Goal: Task Accomplishment & Management: Complete application form

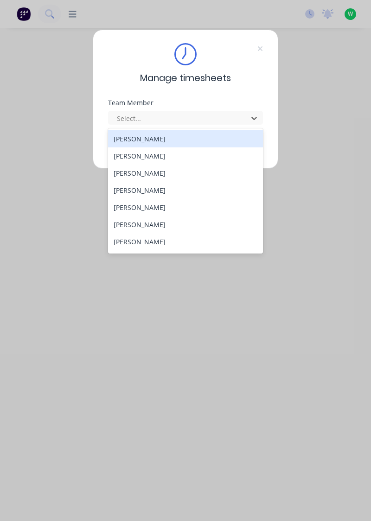
click at [143, 189] on div "[PERSON_NAME]" at bounding box center [185, 190] width 155 height 17
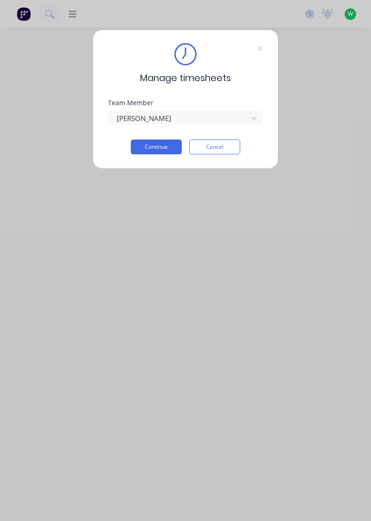
click at [160, 144] on button "Continue" at bounding box center [156, 147] width 51 height 15
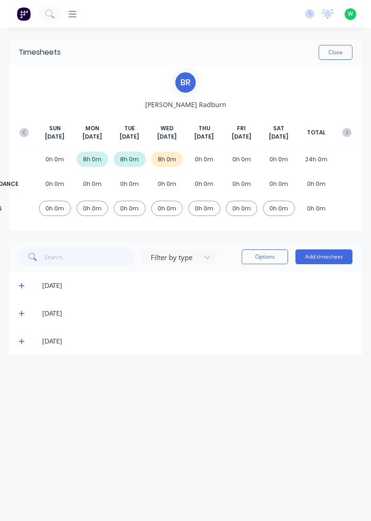
click at [324, 254] on button "Add timesheet" at bounding box center [323, 256] width 57 height 15
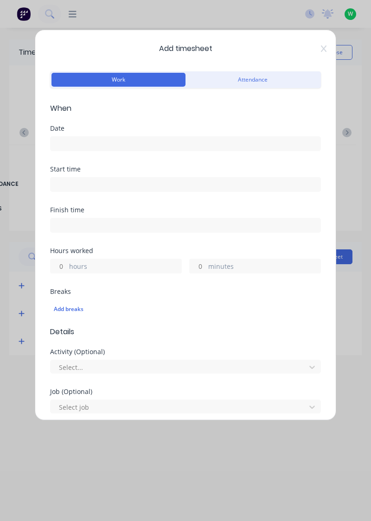
click at [71, 139] on input at bounding box center [186, 144] width 270 height 14
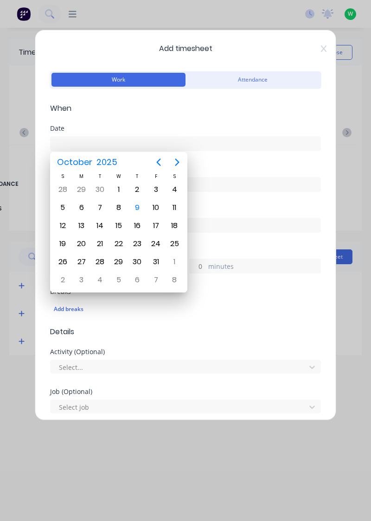
click at [137, 208] on div "9" at bounding box center [137, 208] width 14 height 14
type input "[DATE]"
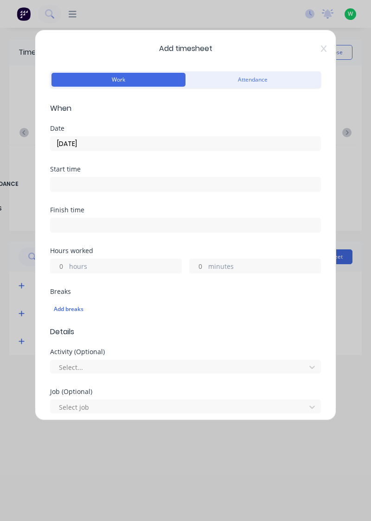
click at [63, 261] on input "hours" at bounding box center [59, 266] width 16 height 14
type input "2"
click at [199, 265] on input "minutes" at bounding box center [198, 266] width 16 height 14
type input "3"
type input "30"
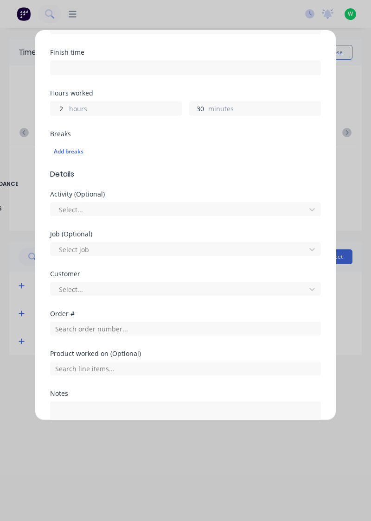
scroll to position [229, 0]
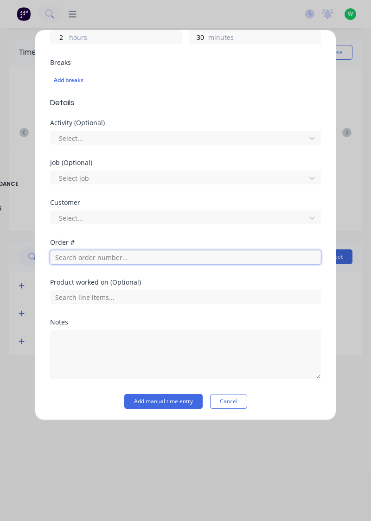
click at [93, 257] on input "text" at bounding box center [185, 257] width 271 height 14
type input "18835"
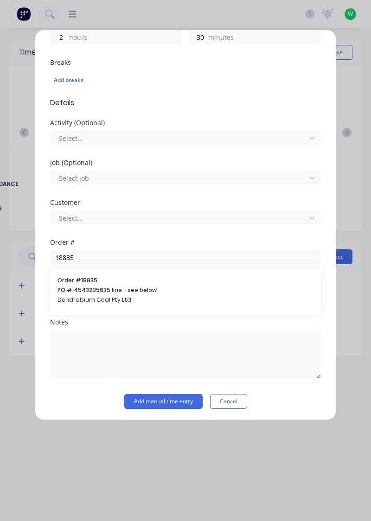
click at [101, 296] on span "Dendrobium Coal Pty Ltd" at bounding box center [185, 300] width 256 height 8
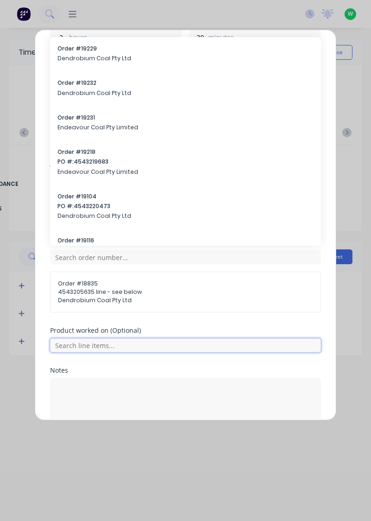
click at [91, 345] on input "text" at bounding box center [185, 345] width 271 height 14
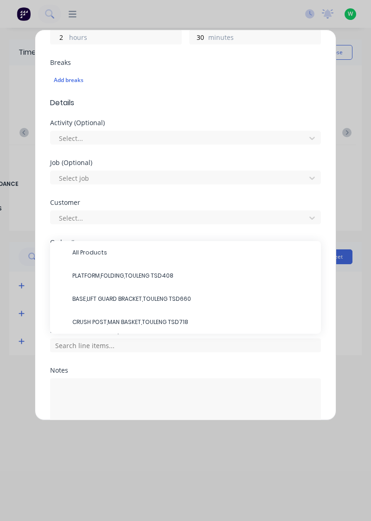
click at [128, 272] on span "PLATFORM,FOLDING,TOULENG TSD408" at bounding box center [192, 276] width 241 height 8
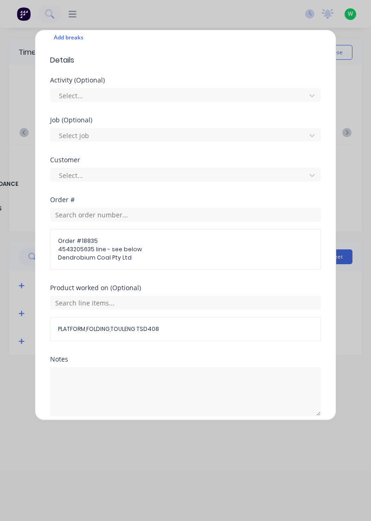
scroll to position [308, 0]
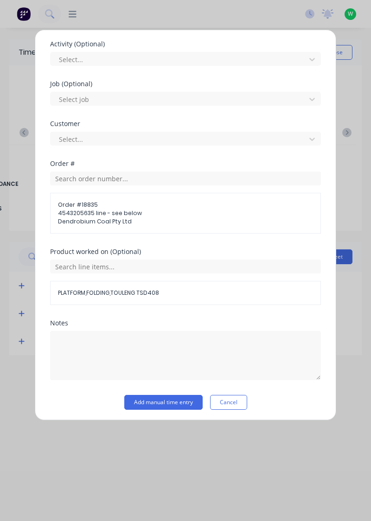
click at [169, 401] on button "Add manual time entry" at bounding box center [163, 402] width 78 height 15
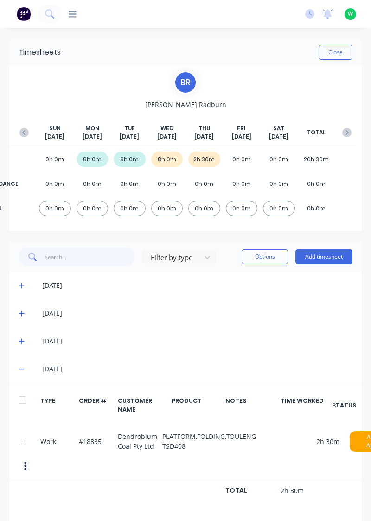
click at [330, 255] on button "Add timesheet" at bounding box center [323, 256] width 57 height 15
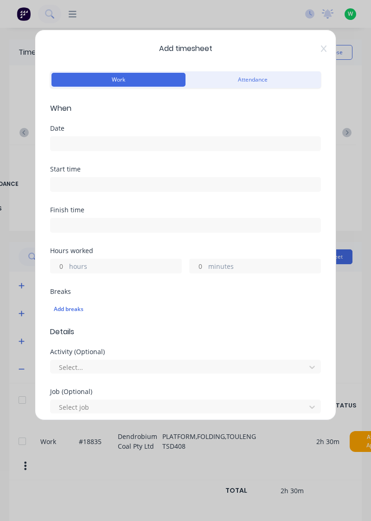
click at [89, 139] on input at bounding box center [186, 144] width 270 height 14
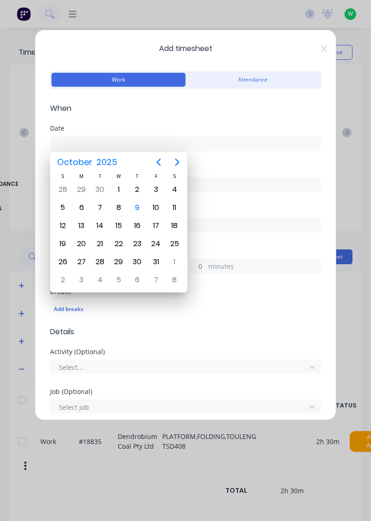
click at [139, 207] on div "9" at bounding box center [137, 208] width 14 height 14
type input "[DATE]"
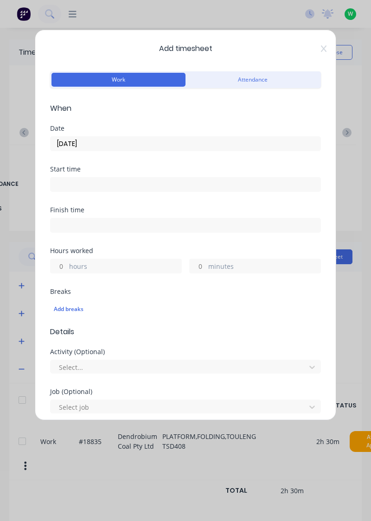
click at [62, 263] on input "hours" at bounding box center [59, 266] width 16 height 14
type input "2"
click at [198, 266] on input "minutes" at bounding box center [198, 266] width 16 height 14
type input "30"
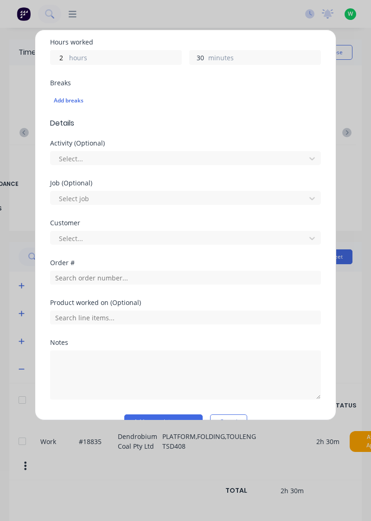
scroll to position [209, 0]
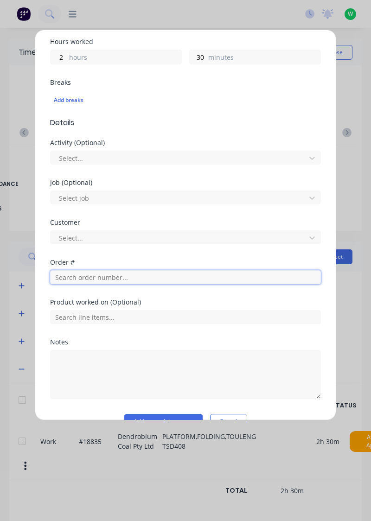
click at [74, 276] on input "text" at bounding box center [185, 277] width 271 height 14
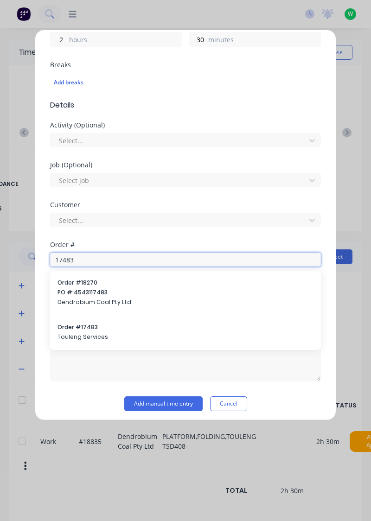
scroll to position [229, 0]
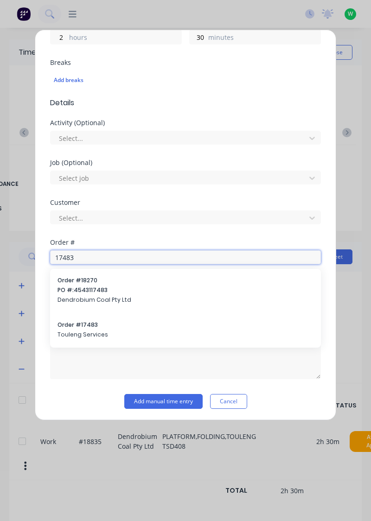
type input "17483"
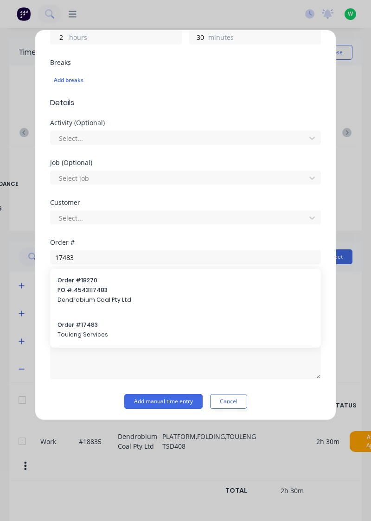
click at [93, 298] on span "Dendrobium Coal Pty Ltd" at bounding box center [185, 300] width 256 height 8
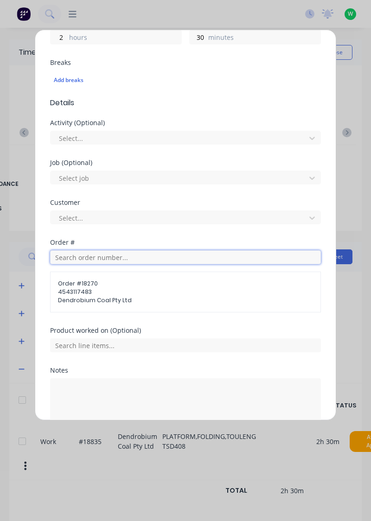
click at [84, 254] on input "text" at bounding box center [185, 257] width 271 height 14
type input "17483"
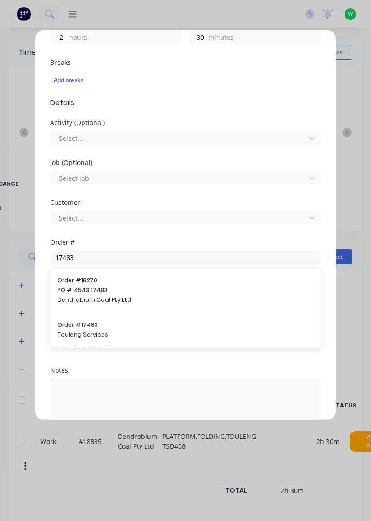
click at [87, 327] on span "Order # 17483" at bounding box center [185, 325] width 256 height 8
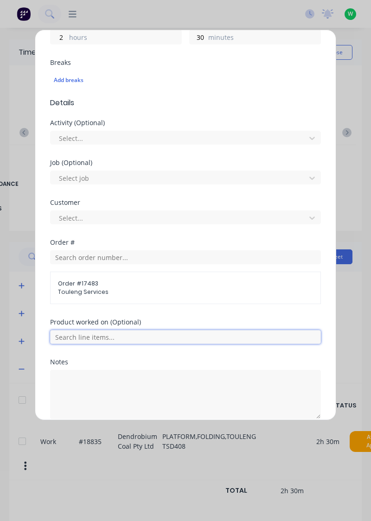
click at [89, 333] on input "text" at bounding box center [185, 337] width 271 height 14
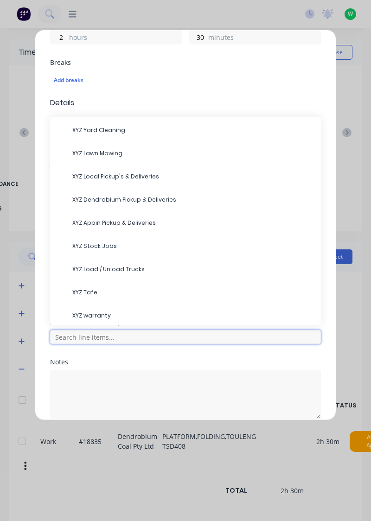
scroll to position [93, 0]
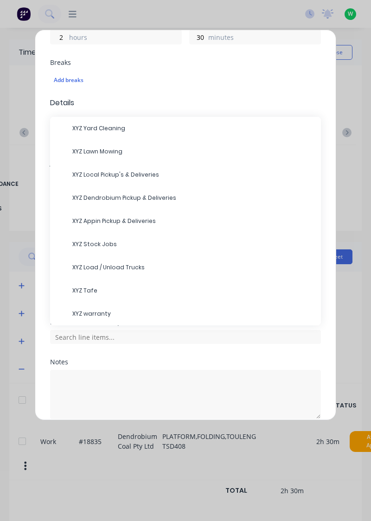
click at [96, 242] on span "XYZ Stock Jobs" at bounding box center [192, 244] width 241 height 8
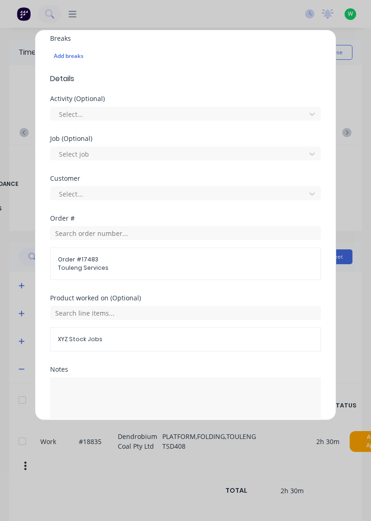
scroll to position [299, 0]
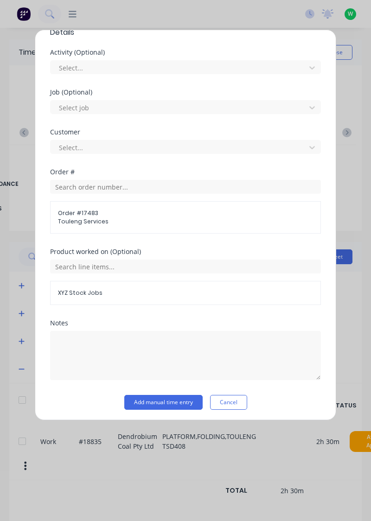
click at [169, 400] on button "Add manual time entry" at bounding box center [163, 402] width 78 height 15
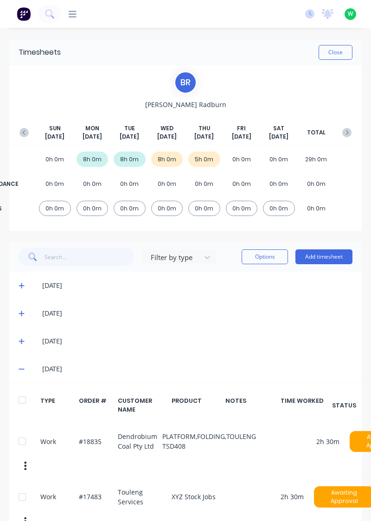
click at [325, 257] on button "Add timesheet" at bounding box center [323, 256] width 57 height 15
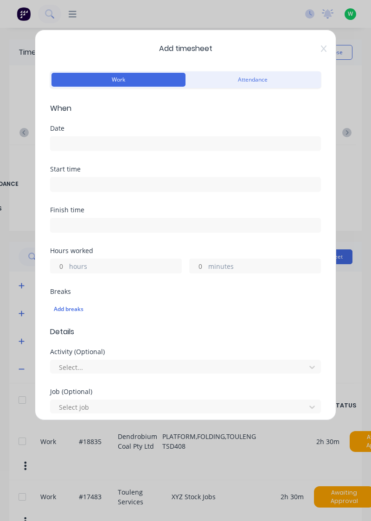
click at [83, 140] on input at bounding box center [186, 144] width 270 height 14
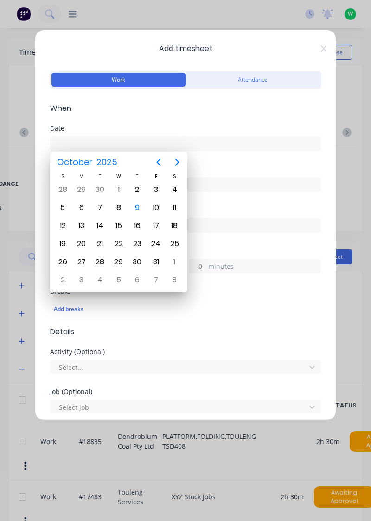
click at [138, 208] on div "9" at bounding box center [137, 208] width 14 height 14
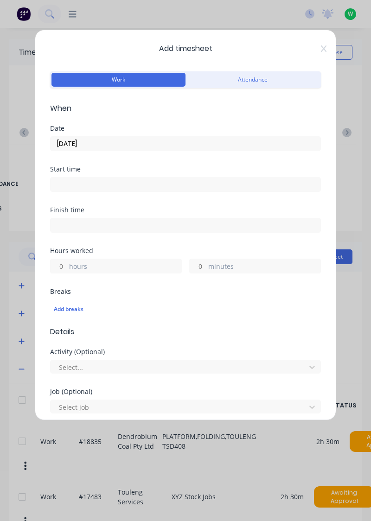
type input "[DATE]"
click at [59, 262] on input "hours" at bounding box center [59, 266] width 16 height 14
type input "3"
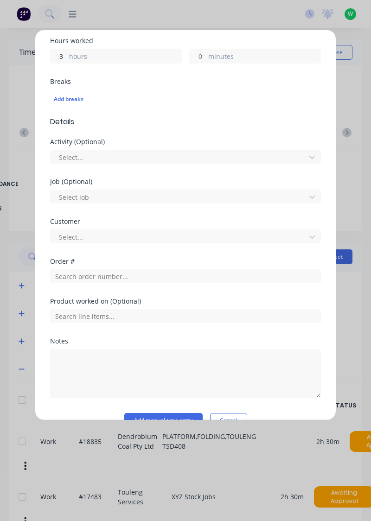
scroll to position [210, 0]
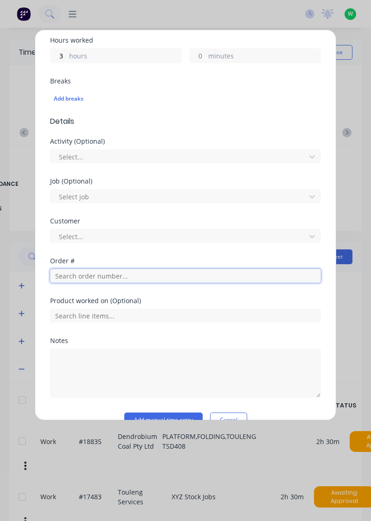
click at [81, 275] on input "text" at bounding box center [185, 276] width 271 height 14
type input "17186"
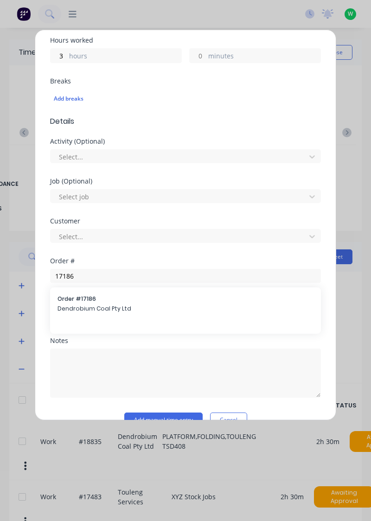
click at [91, 305] on span "Dendrobium Coal Pty Ltd" at bounding box center [185, 309] width 256 height 8
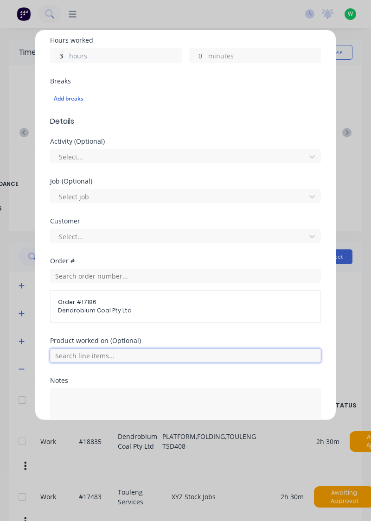
click at [91, 350] on input "text" at bounding box center [185, 356] width 271 height 14
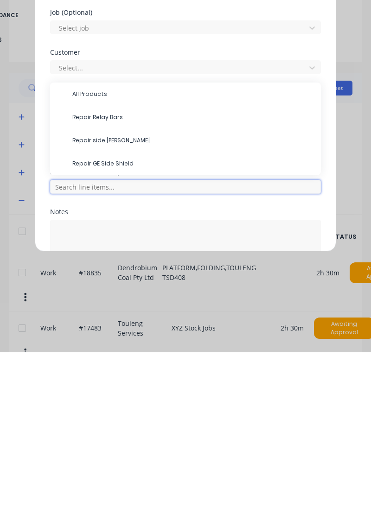
scroll to position [9, 0]
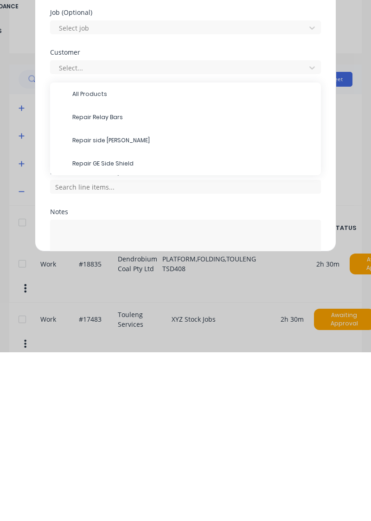
click at [104, 309] on span "Repair side [PERSON_NAME]" at bounding box center [192, 309] width 241 height 8
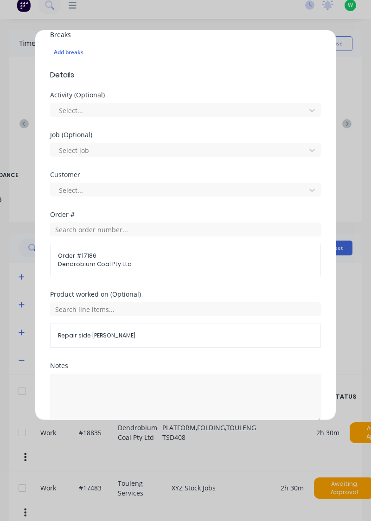
scroll to position [299, 0]
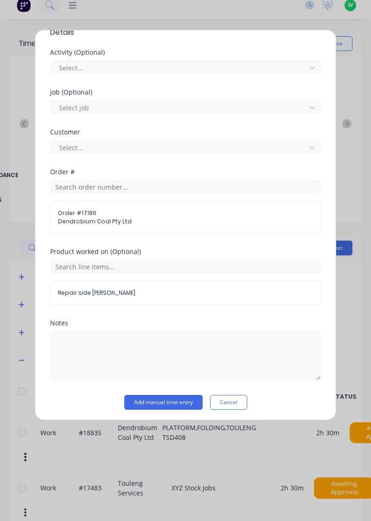
click at [173, 398] on button "Add manual time entry" at bounding box center [163, 402] width 78 height 15
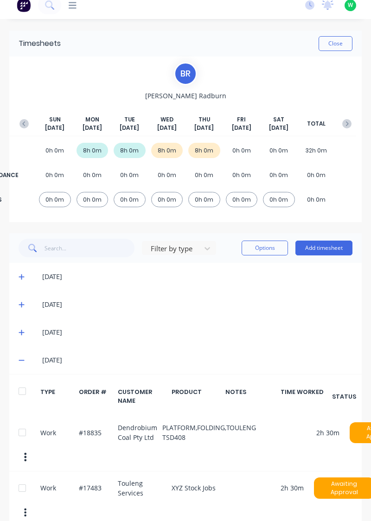
click at [340, 43] on button "Close" at bounding box center [335, 43] width 34 height 15
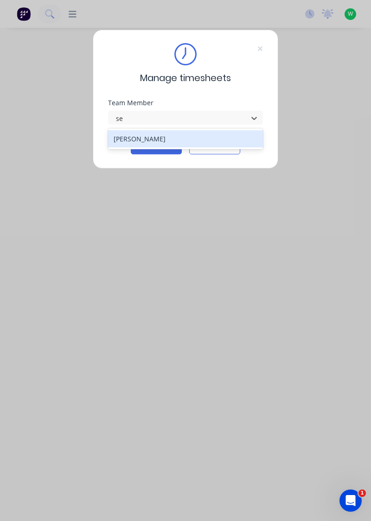
click at [149, 140] on div "[PERSON_NAME]" at bounding box center [185, 138] width 155 height 17
type input "se"
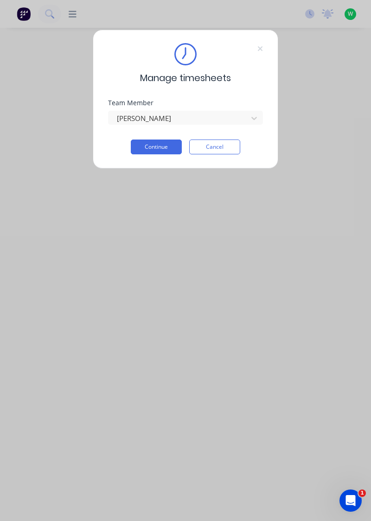
click at [167, 147] on button "Continue" at bounding box center [156, 147] width 51 height 15
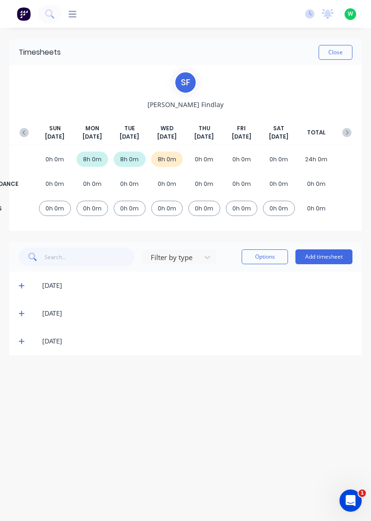
click at [334, 259] on button "Add timesheet" at bounding box center [323, 256] width 57 height 15
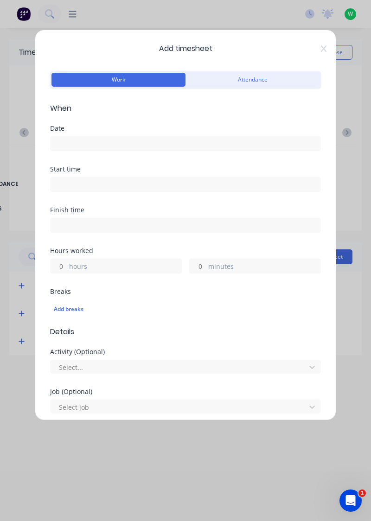
click at [84, 141] on input at bounding box center [186, 144] width 270 height 14
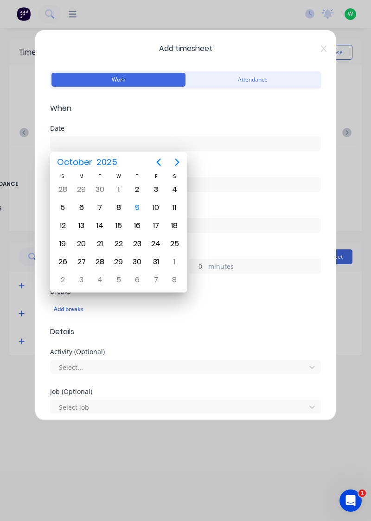
click at [135, 207] on div "9" at bounding box center [137, 208] width 14 height 14
type input "[DATE]"
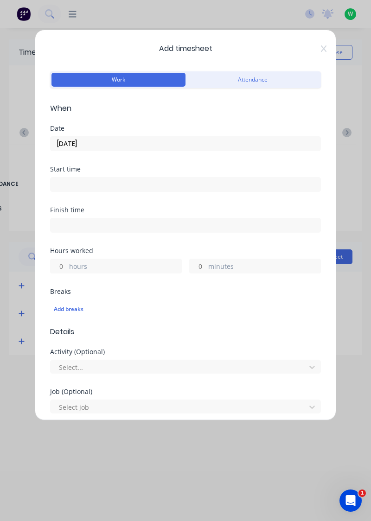
click at [57, 263] on input "hours" at bounding box center [59, 266] width 16 height 14
type input "8"
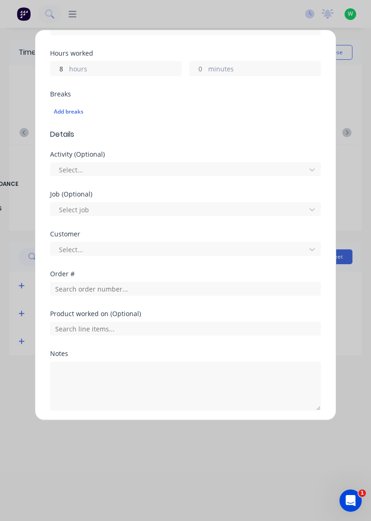
scroll to position [198, 0]
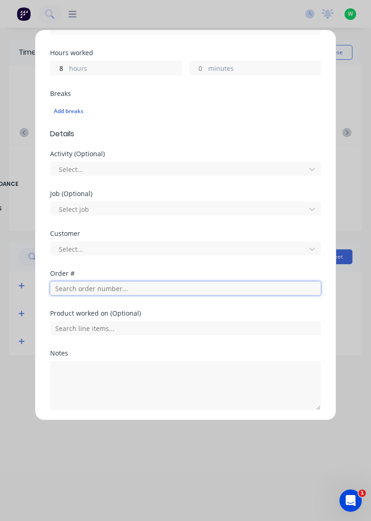
click at [100, 286] on input "text" at bounding box center [185, 288] width 271 height 14
type input "1"
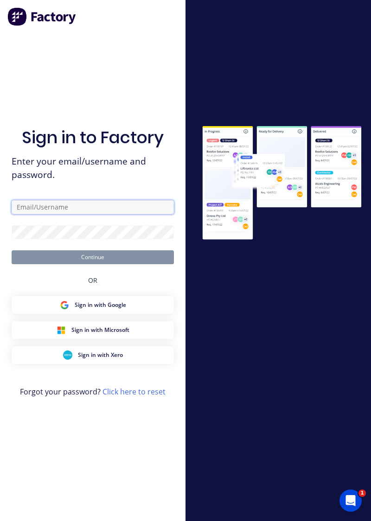
click at [81, 214] on input "text" at bounding box center [93, 207] width 162 height 14
type input "brettdean2023@gmail.com"
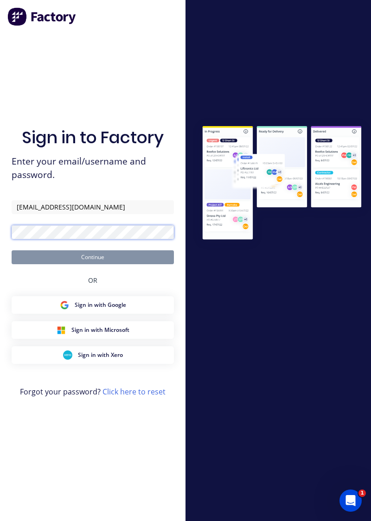
click at [12, 250] on button "Continue" at bounding box center [93, 257] width 162 height 14
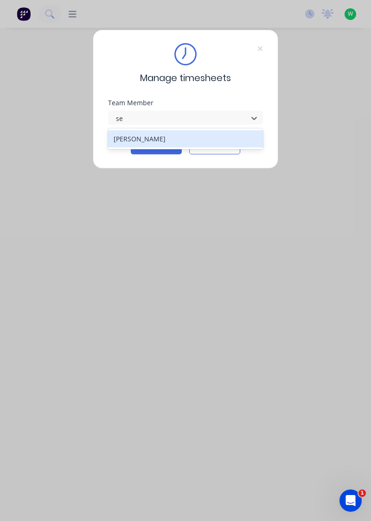
click at [136, 135] on div "[PERSON_NAME]" at bounding box center [185, 138] width 155 height 17
type input "se"
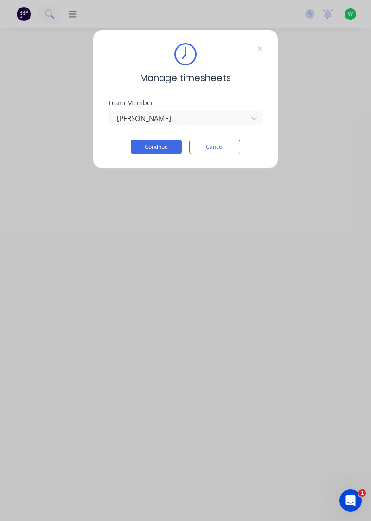
click at [156, 148] on button "Continue" at bounding box center [156, 147] width 51 height 15
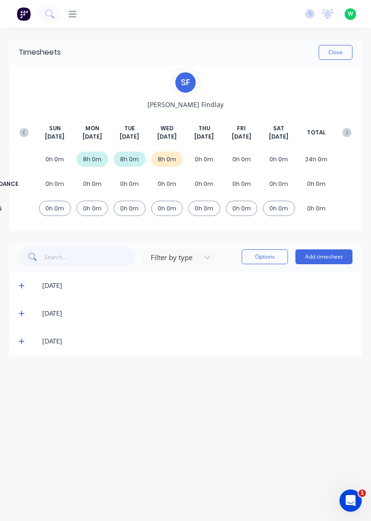
click at [326, 260] on button "Add timesheet" at bounding box center [323, 256] width 57 height 15
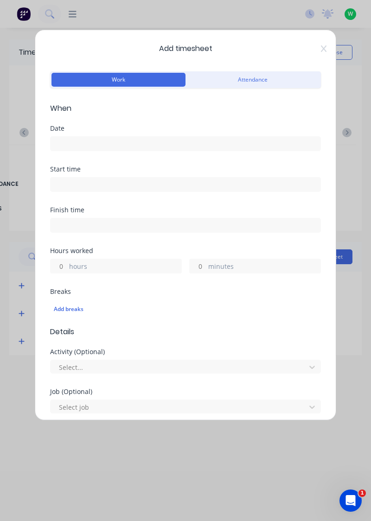
click at [76, 142] on input at bounding box center [186, 144] width 270 height 14
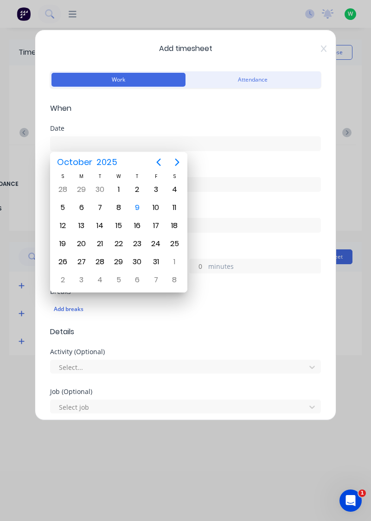
click at [136, 210] on div "9" at bounding box center [137, 208] width 14 height 14
type input "[DATE]"
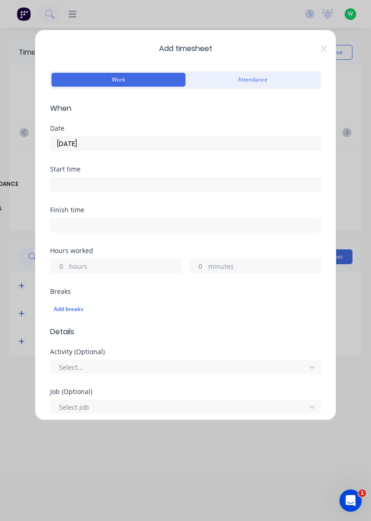
click at [62, 263] on input "hours" at bounding box center [59, 266] width 16 height 14
type input "8"
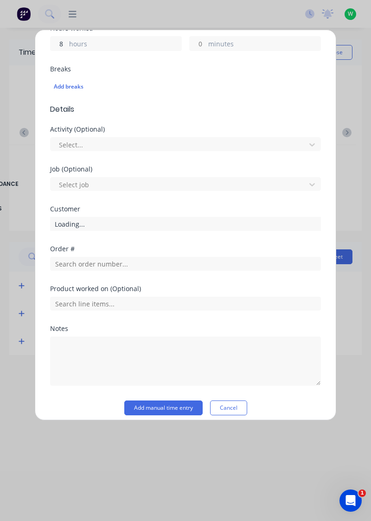
scroll to position [229, 0]
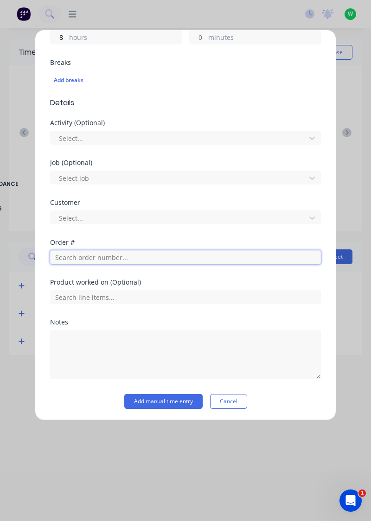
click at [90, 253] on input "text" at bounding box center [185, 257] width 271 height 14
type input "18932"
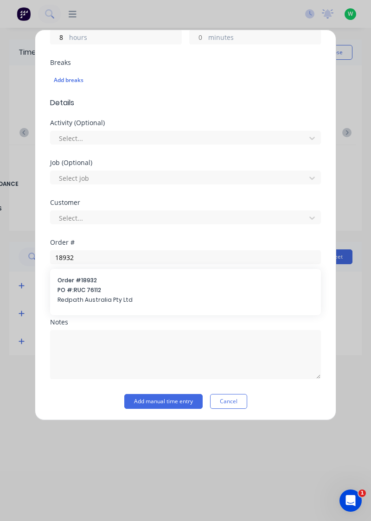
click at [117, 287] on span "PO #: RUC 76112" at bounding box center [185, 290] width 256 height 8
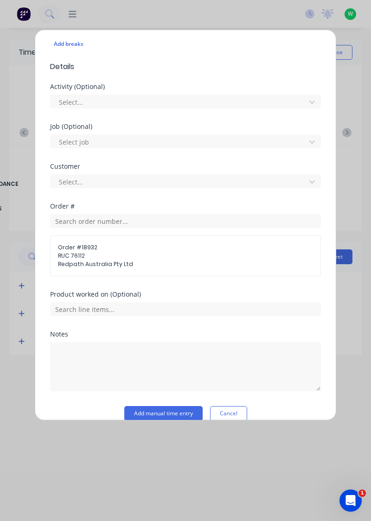
scroll to position [277, 0]
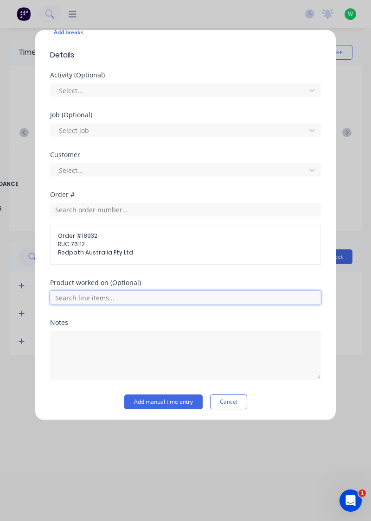
click at [143, 293] on input "text" at bounding box center [185, 298] width 271 height 14
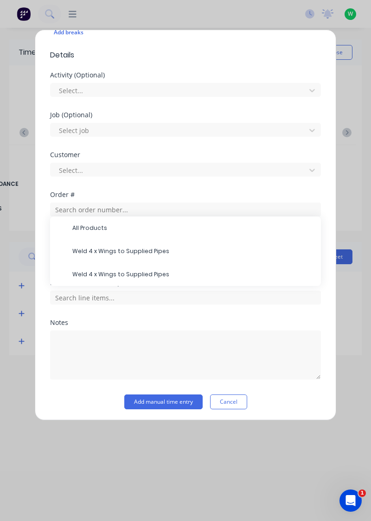
click at [97, 228] on span "All Products" at bounding box center [192, 228] width 241 height 8
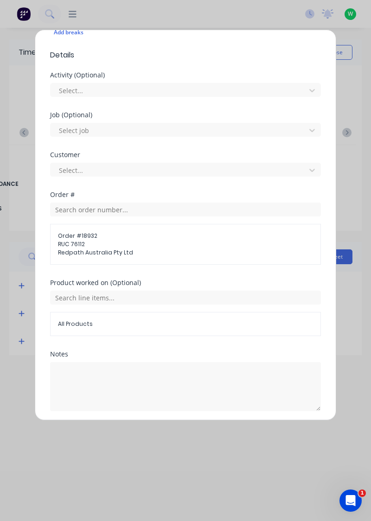
scroll to position [308, 0]
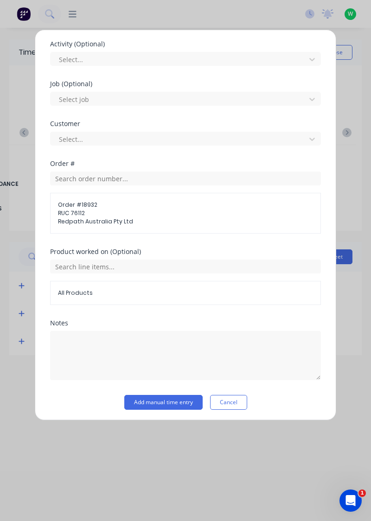
click at [78, 292] on span "All Products" at bounding box center [185, 293] width 255 height 8
click at [161, 400] on button "Add manual time entry" at bounding box center [163, 402] width 78 height 15
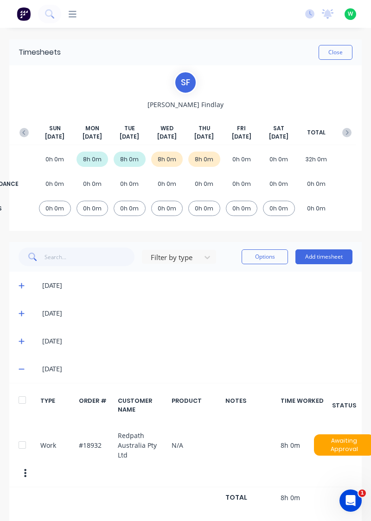
click at [338, 55] on button "Close" at bounding box center [335, 52] width 34 height 15
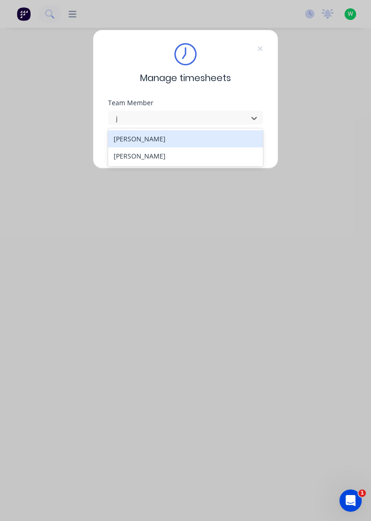
click at [187, 137] on div "[PERSON_NAME]" at bounding box center [185, 138] width 155 height 17
type input "j"
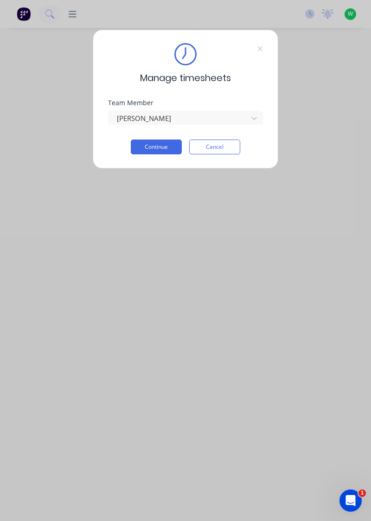
click at [149, 145] on button "Continue" at bounding box center [156, 147] width 51 height 15
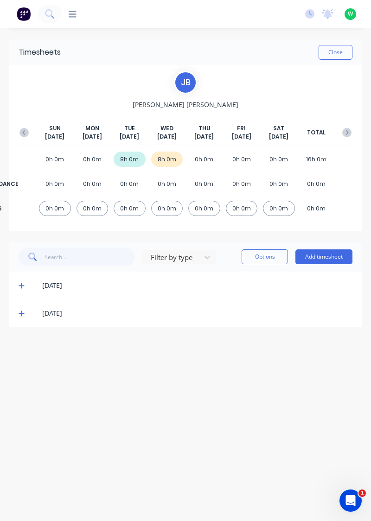
click at [336, 254] on button "Add timesheet" at bounding box center [323, 256] width 57 height 15
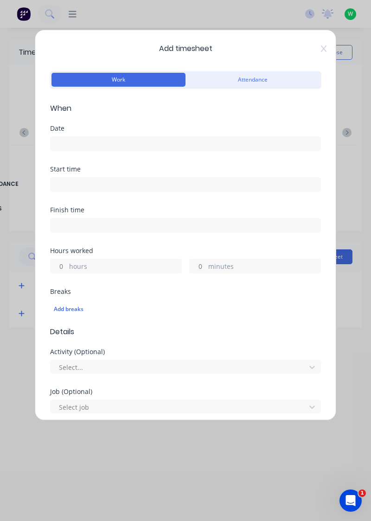
click at [149, 136] on label at bounding box center [185, 143] width 271 height 15
click at [149, 137] on input at bounding box center [186, 144] width 270 height 14
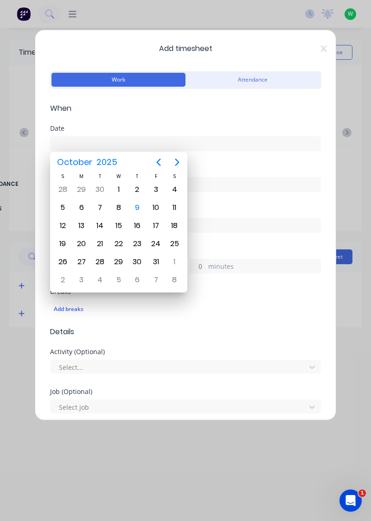
click at [138, 205] on div "9" at bounding box center [137, 208] width 14 height 14
type input "[DATE]"
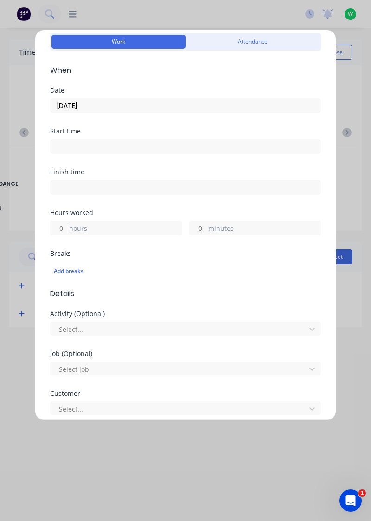
scroll to position [39, 0]
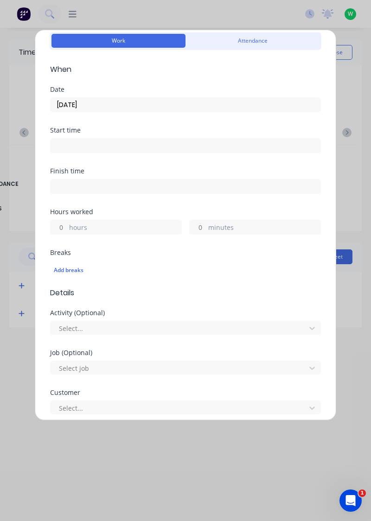
click at [113, 228] on label "hours" at bounding box center [125, 228] width 112 height 12
click at [67, 228] on input "hours" at bounding box center [59, 227] width 16 height 14
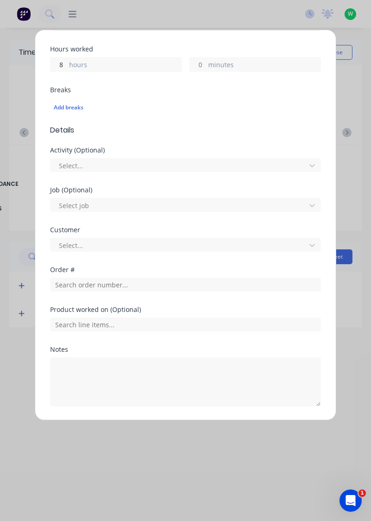
scroll to position [205, 0]
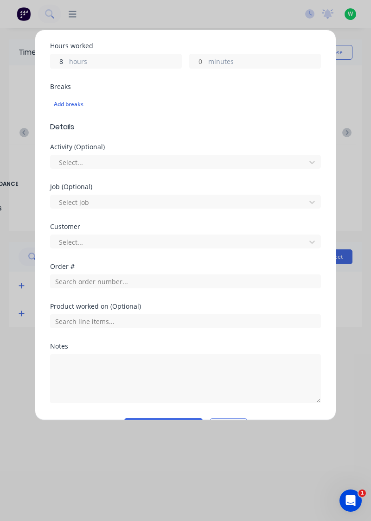
type input "8"
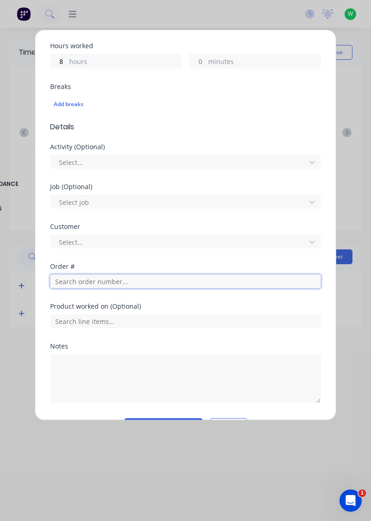
click at [93, 283] on input "text" at bounding box center [185, 281] width 271 height 14
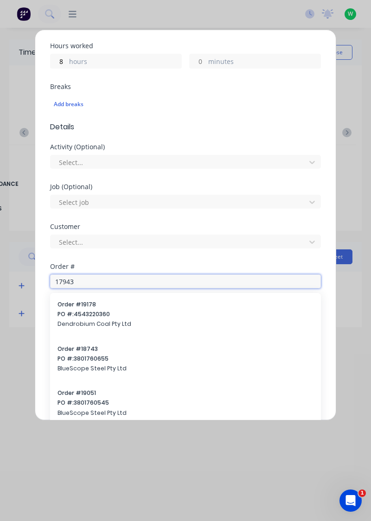
type input "17943"
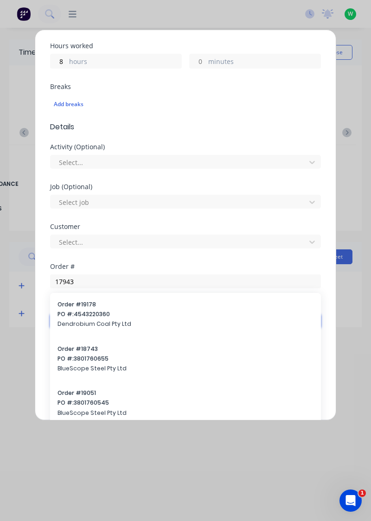
click at [108, 317] on input "text" at bounding box center [185, 321] width 271 height 14
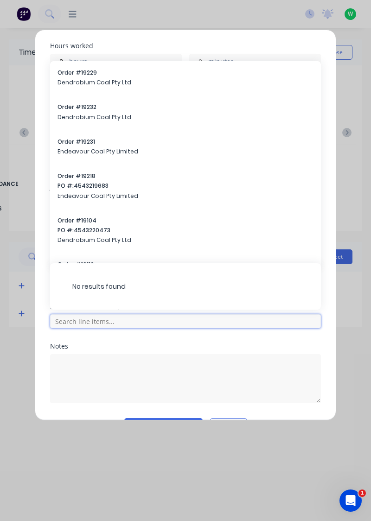
type input "3"
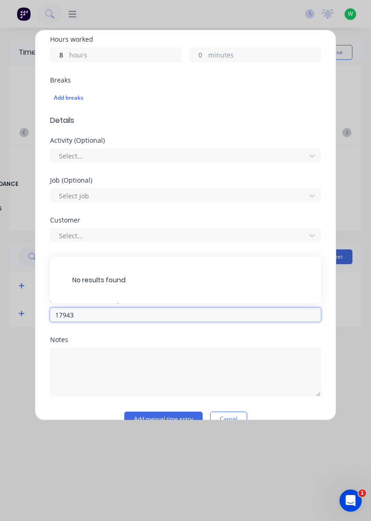
scroll to position [210, 0]
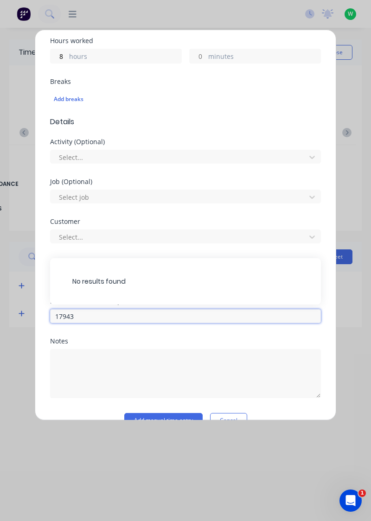
click at [130, 318] on input "17943" at bounding box center [185, 316] width 271 height 14
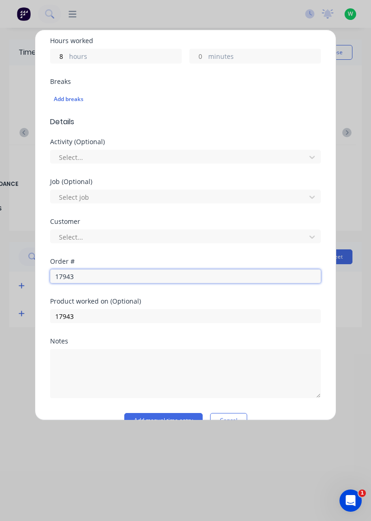
click at [110, 278] on input "17943" at bounding box center [185, 276] width 271 height 14
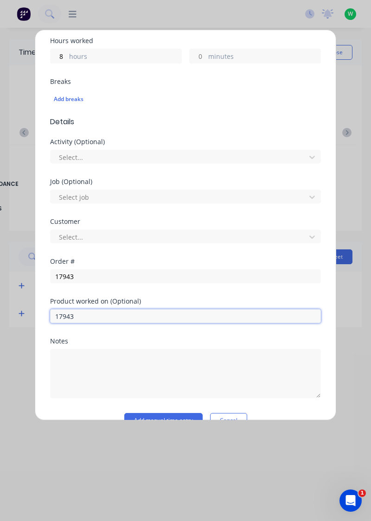
click at [117, 316] on input "17943" at bounding box center [185, 316] width 271 height 14
type input "1"
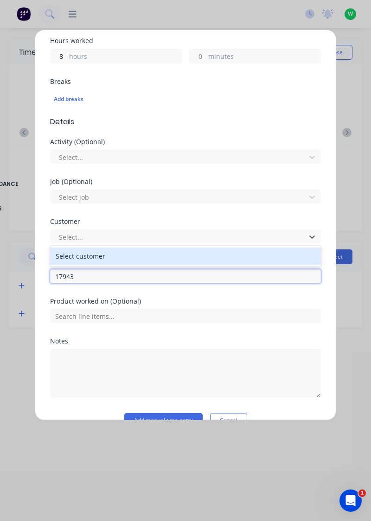
click at [79, 272] on input "17943" at bounding box center [185, 276] width 271 height 14
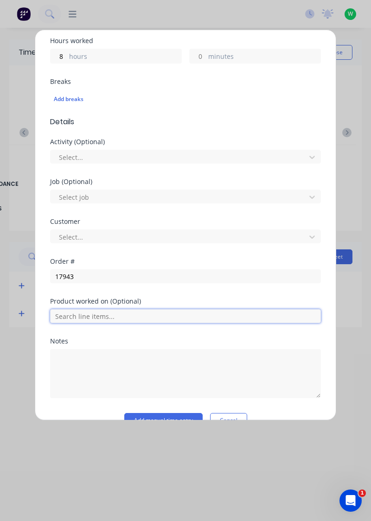
click at [159, 312] on input "text" at bounding box center [185, 316] width 271 height 14
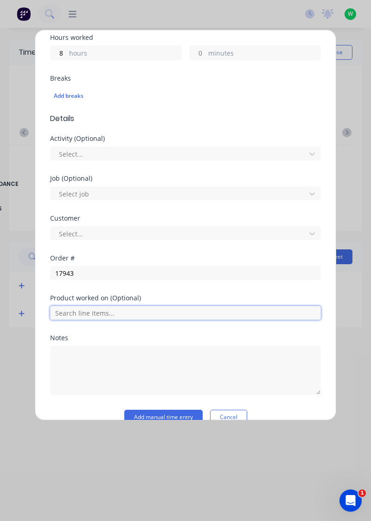
scroll to position [229, 0]
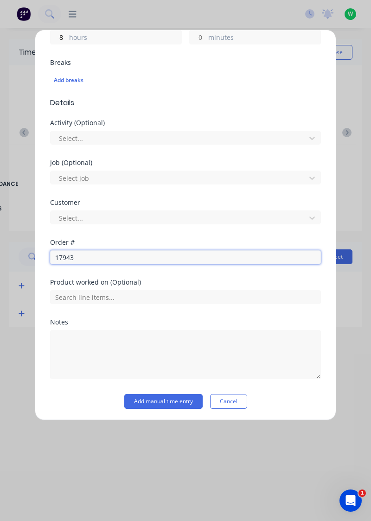
click at [108, 254] on input "17943" at bounding box center [185, 257] width 271 height 14
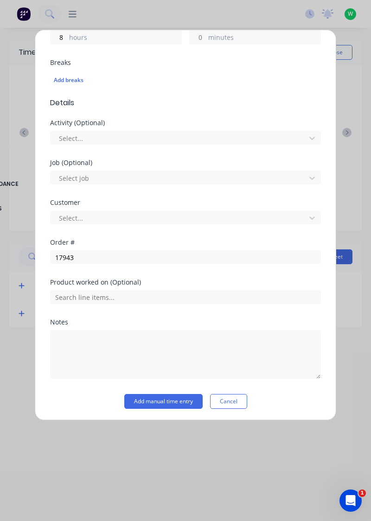
click at [90, 248] on div "17943" at bounding box center [185, 256] width 271 height 16
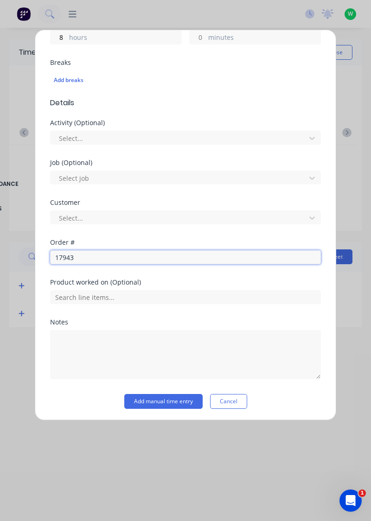
click at [101, 258] on input "17943" at bounding box center [185, 257] width 271 height 14
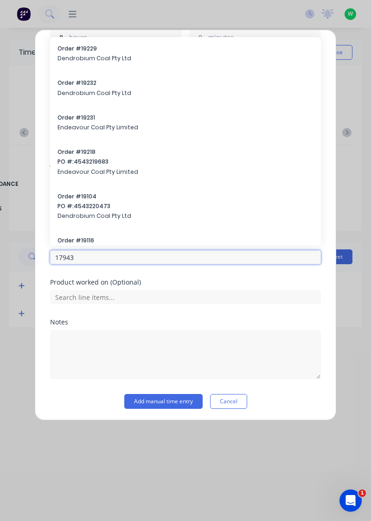
click at [93, 261] on input "17943" at bounding box center [185, 257] width 271 height 14
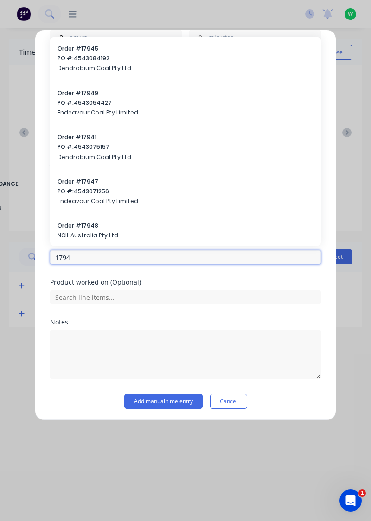
type input "17943"
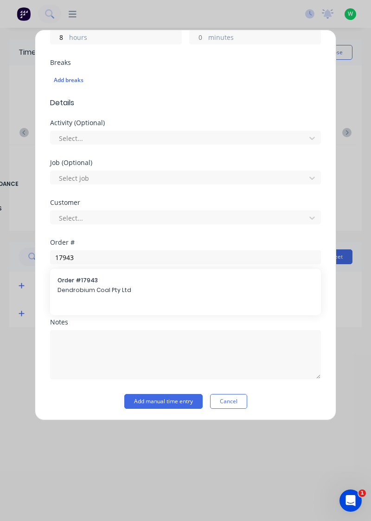
click at [112, 291] on span "Dendrobium Coal Pty Ltd" at bounding box center [185, 290] width 256 height 8
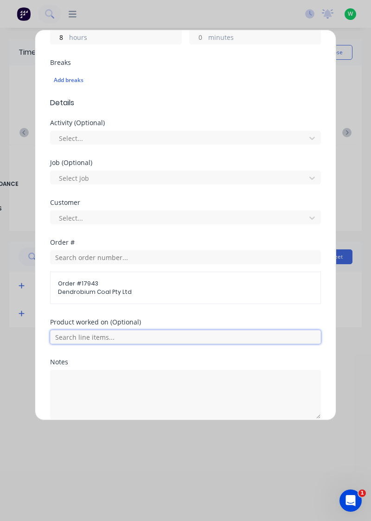
click at [121, 333] on input "text" at bounding box center [185, 337] width 271 height 14
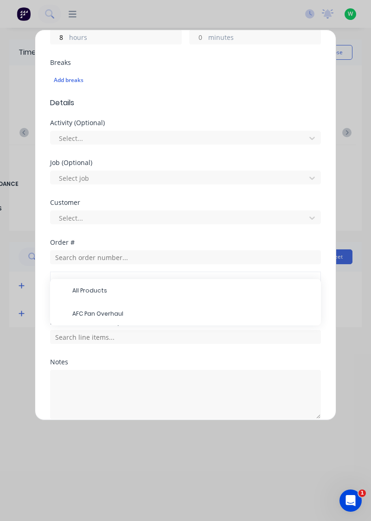
click at [120, 312] on span "AFC Pan Overhaul" at bounding box center [192, 314] width 241 height 8
click at [88, 363] on span "AFC Pan Overhaul" at bounding box center [185, 363] width 255 height 8
click at [96, 363] on span "AFC Pan Overhaul" at bounding box center [185, 363] width 255 height 8
click at [87, 361] on span "AFC Pan Overhaul" at bounding box center [185, 363] width 255 height 8
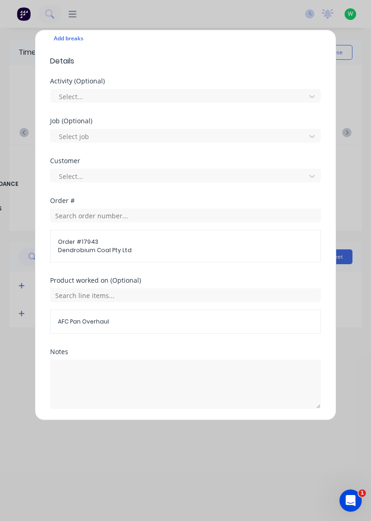
scroll to position [299, 0]
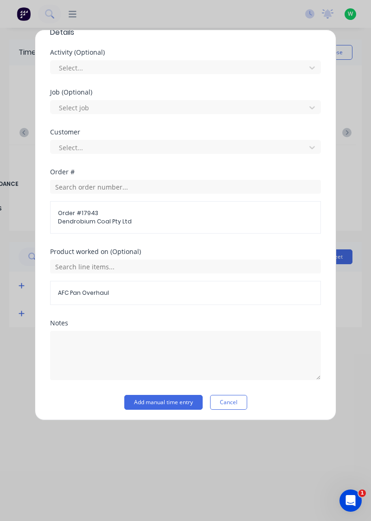
click at [169, 401] on button "Add manual time entry" at bounding box center [163, 402] width 78 height 15
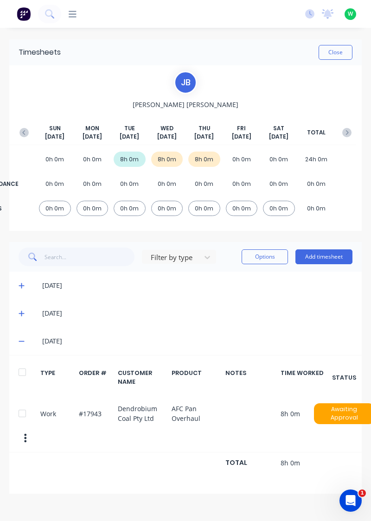
scroll to position [0, 4]
